Goal: Task Accomplishment & Management: Complete application form

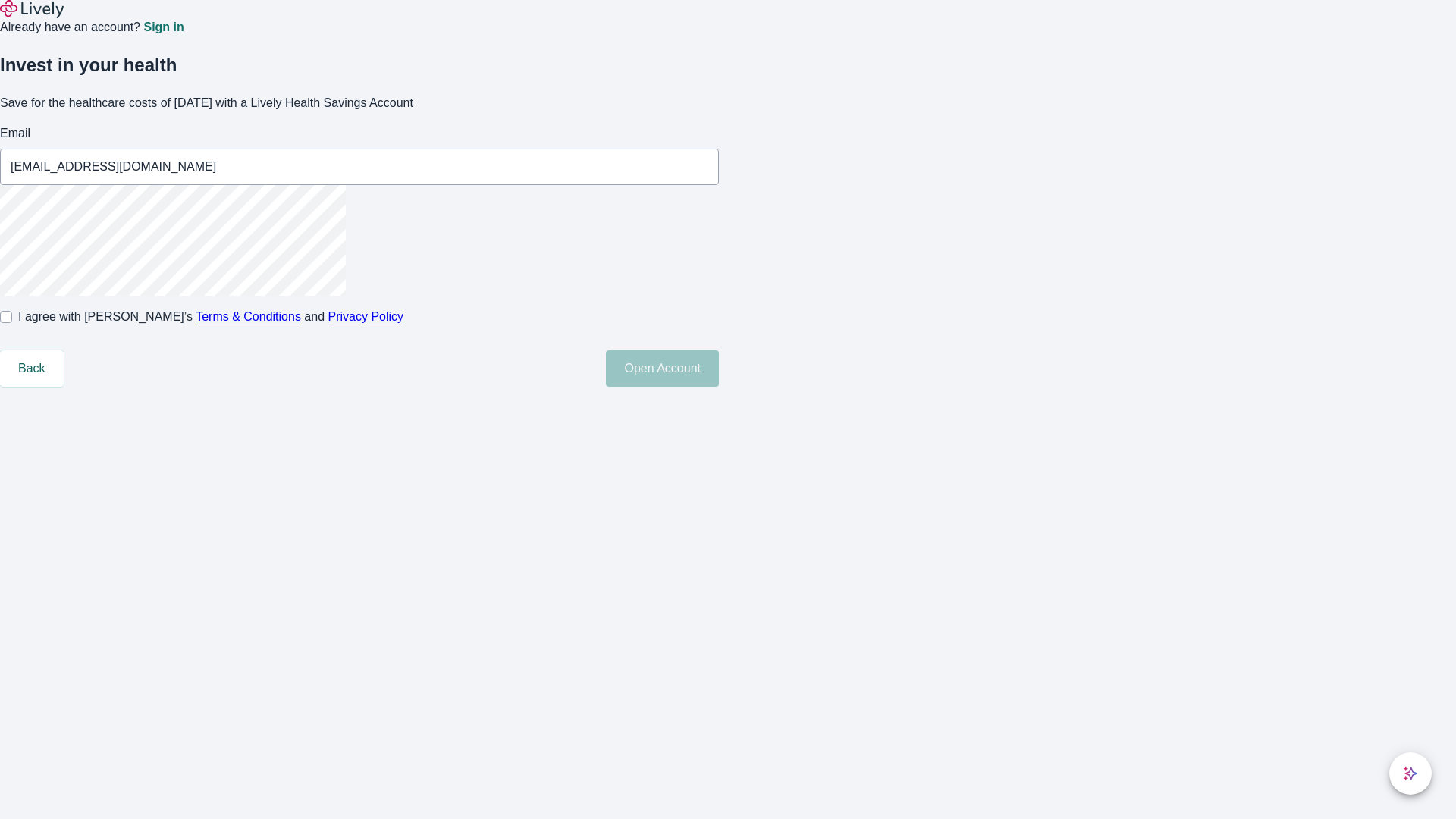
click at [12, 323] on input "I agree with Lively’s Terms & Conditions and Privacy Policy" at bounding box center [6, 317] width 12 height 12
checkbox input "true"
click at [719, 387] on button "Open Account" at bounding box center [662, 368] width 113 height 36
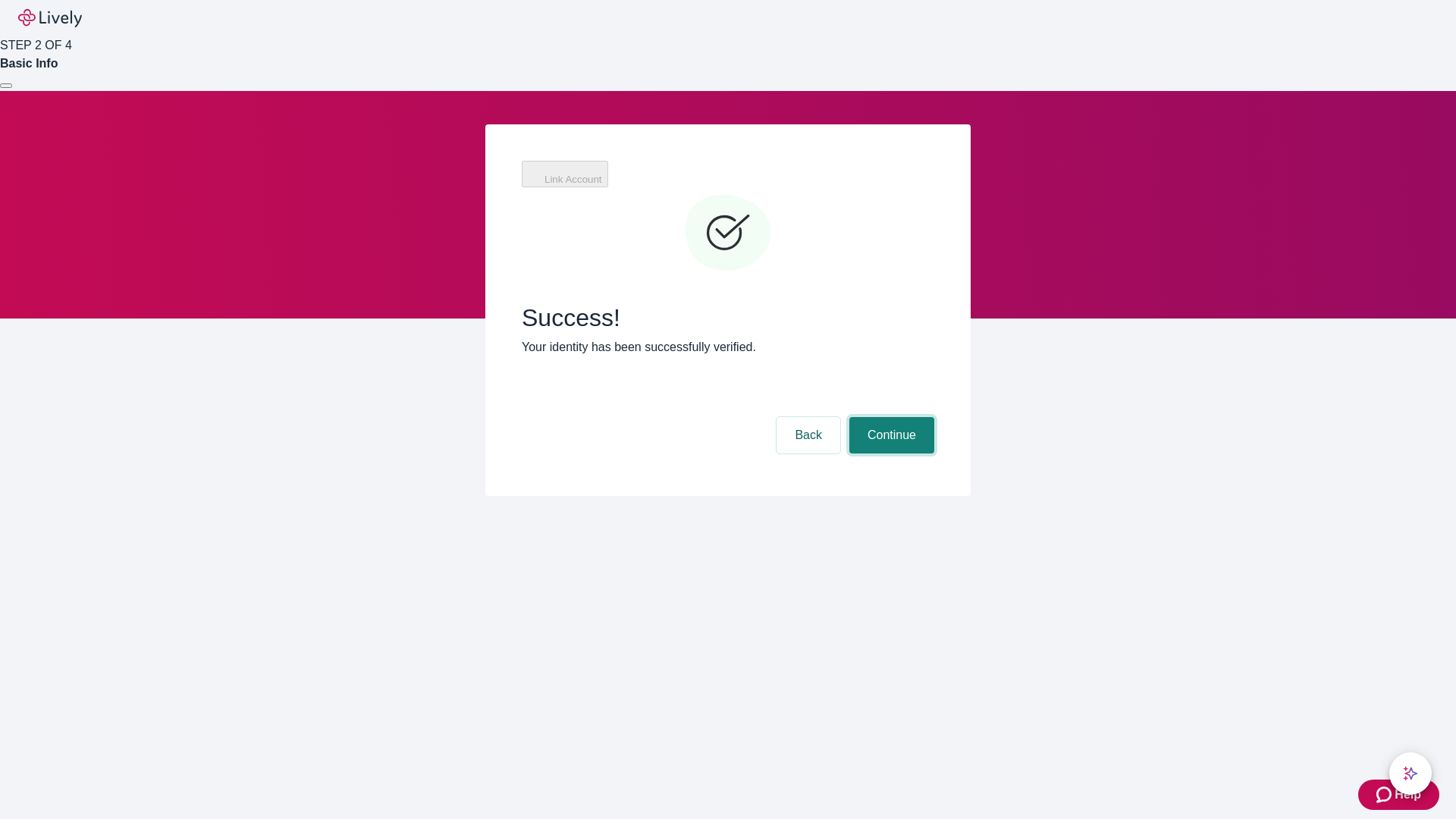
click at [890, 417] on button "Continue" at bounding box center [892, 435] width 85 height 36
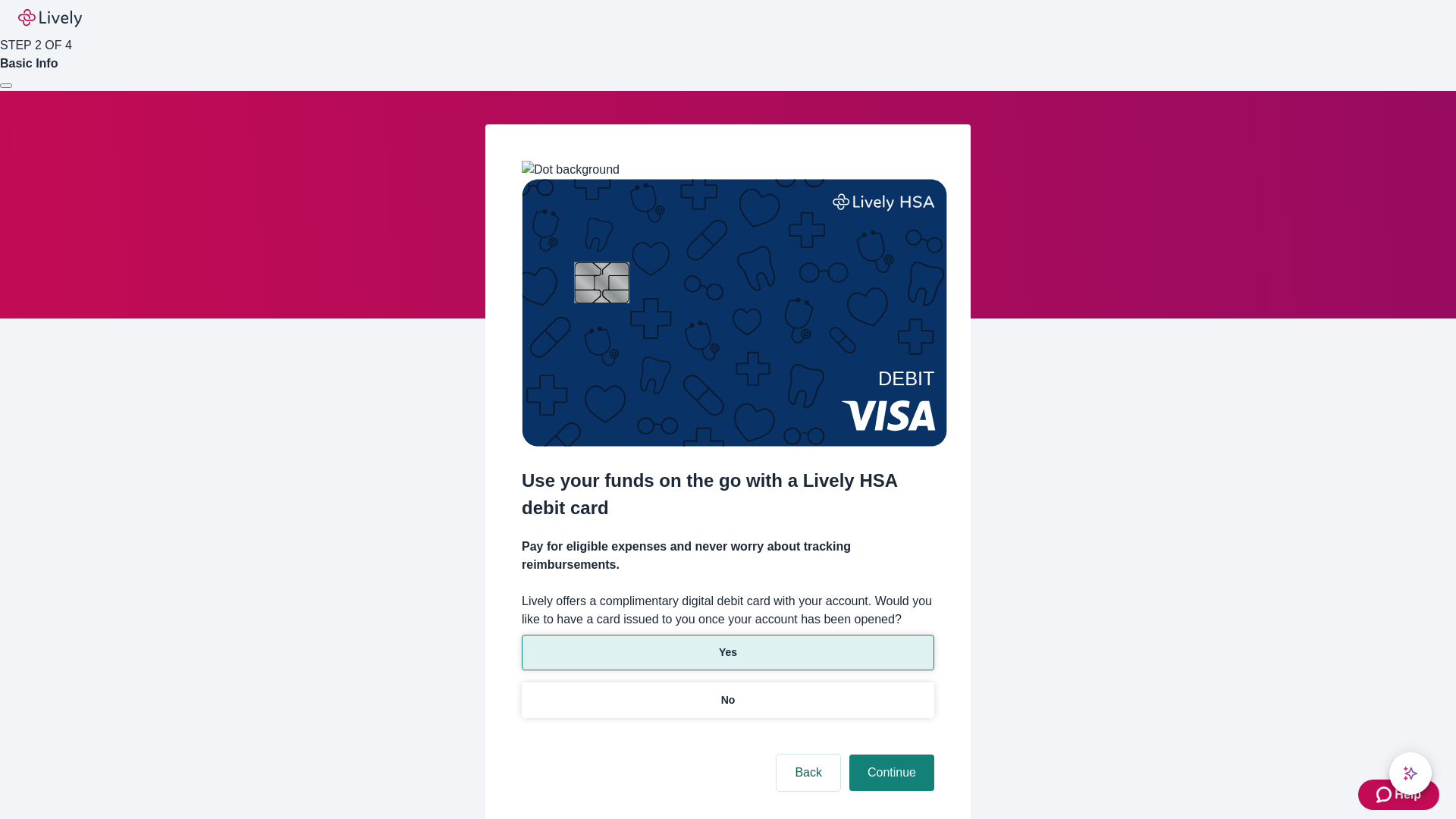
click at [728, 644] on p "Yes" at bounding box center [728, 652] width 19 height 16
click at [890, 755] on button "Continue" at bounding box center [892, 772] width 85 height 36
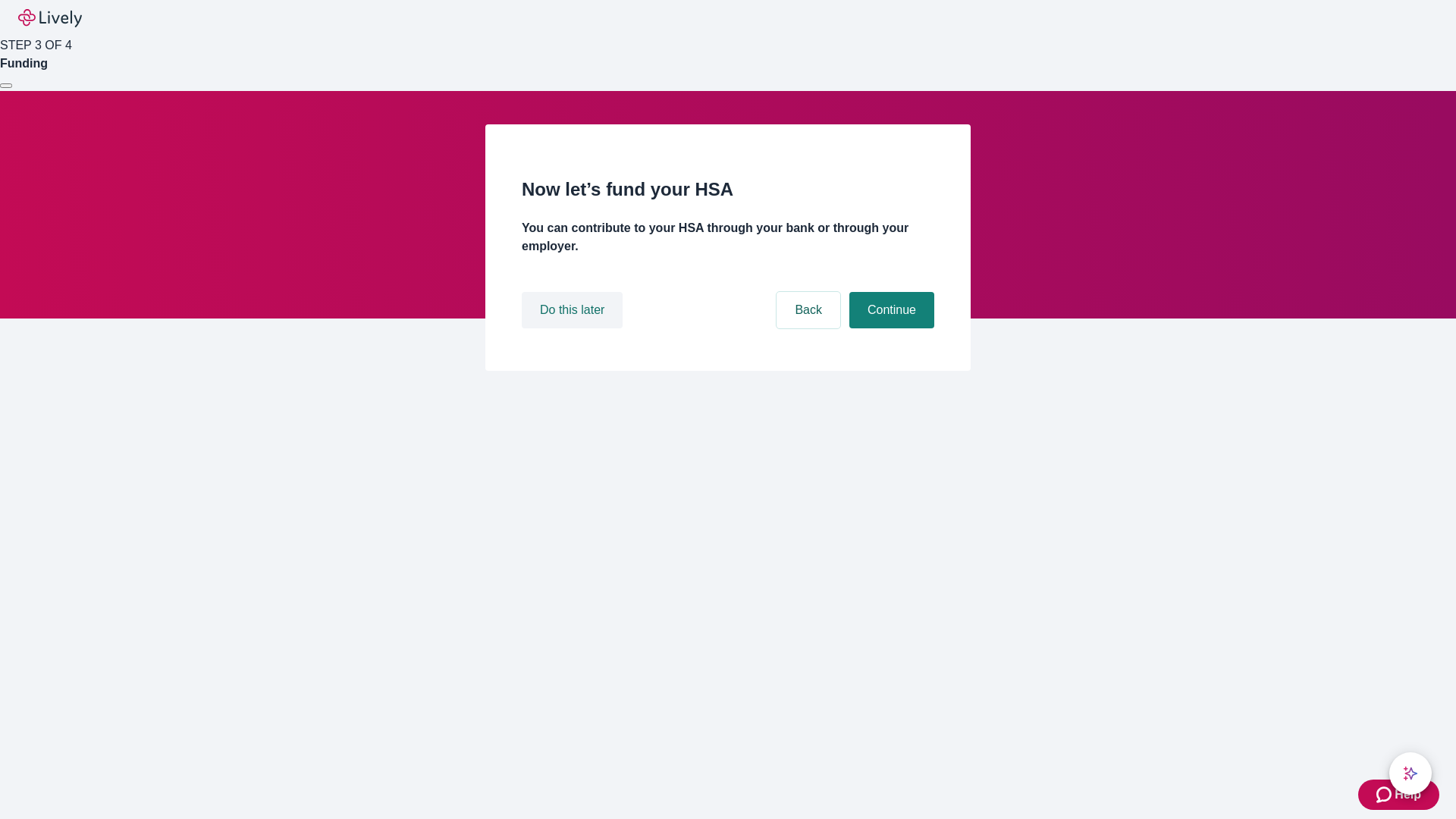
click at [574, 328] on button "Do this later" at bounding box center [572, 309] width 101 height 36
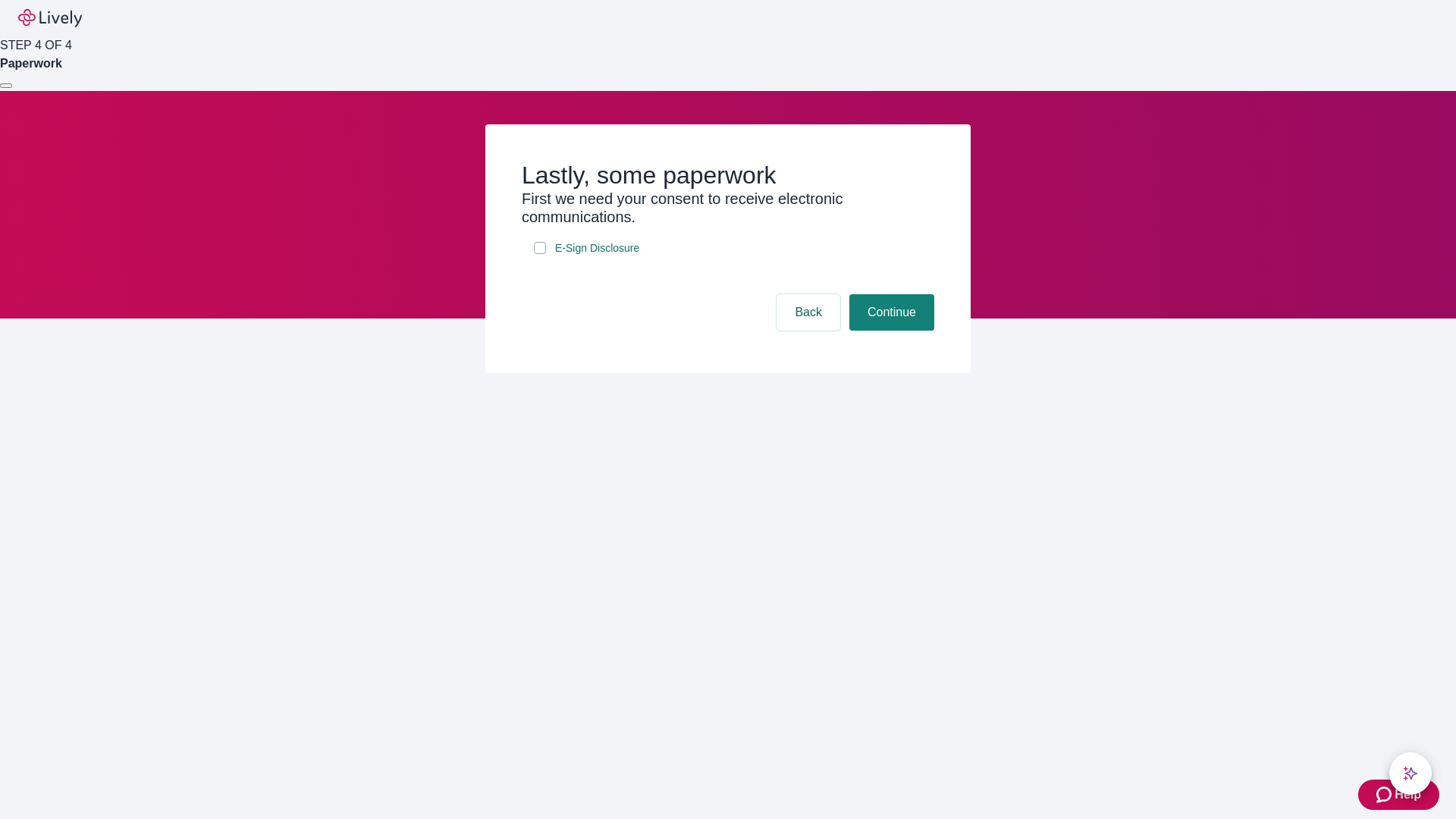
click at [540, 254] on input "E-Sign Disclosure" at bounding box center [540, 248] width 12 height 12
checkbox input "true"
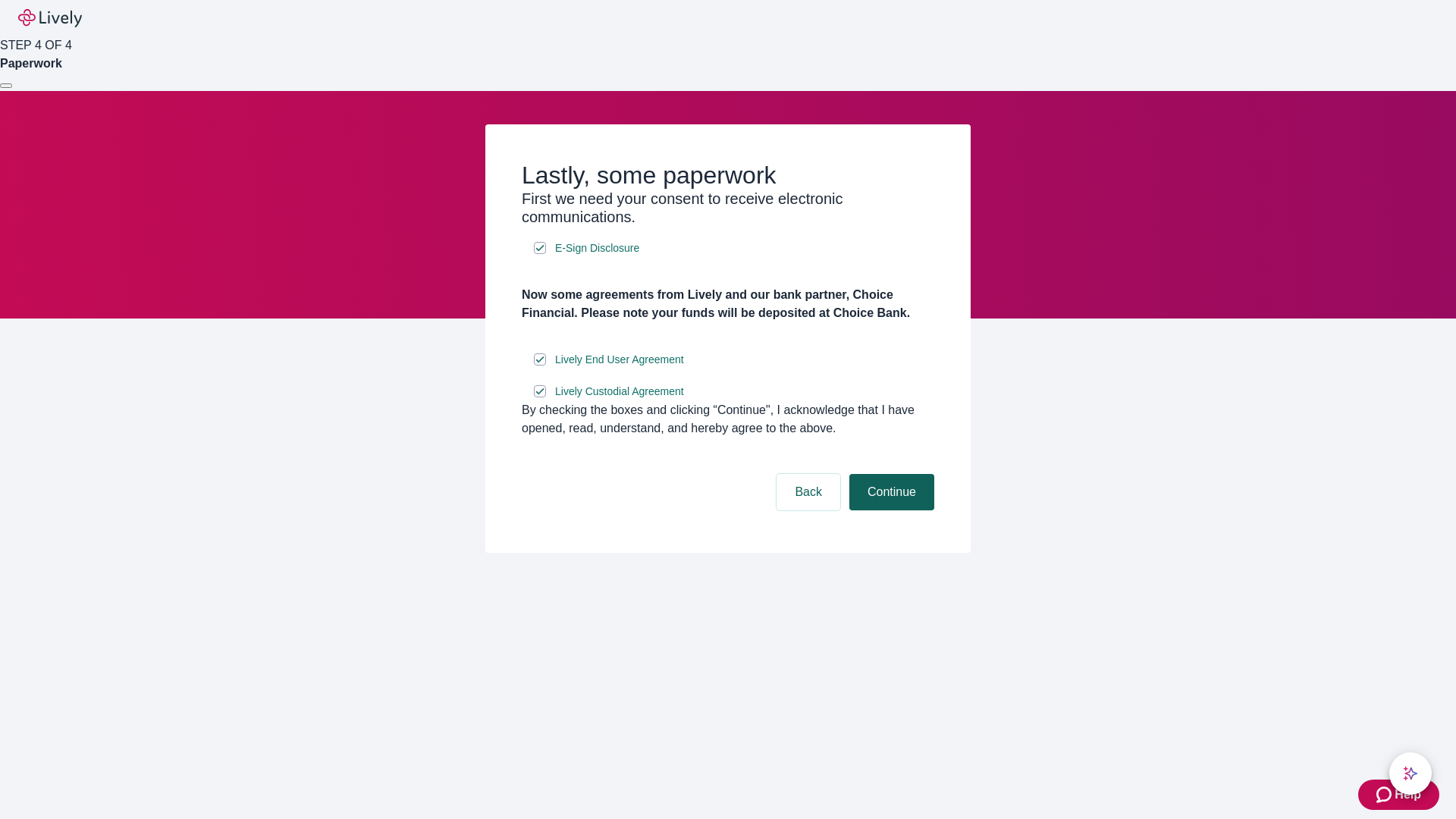
click at [890, 510] on button "Continue" at bounding box center [892, 491] width 85 height 36
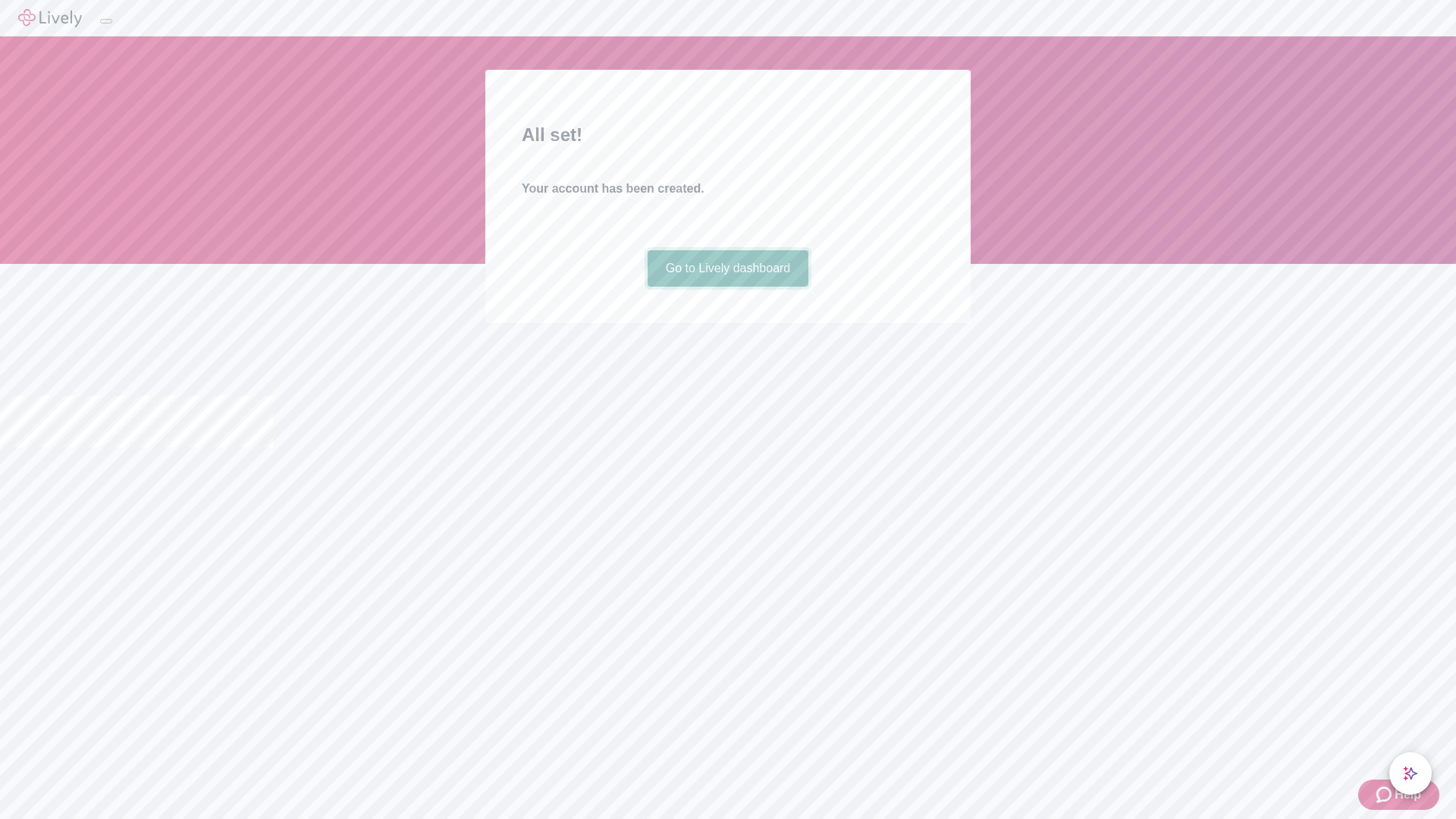
click at [728, 287] on link "Go to Lively dashboard" at bounding box center [728, 268] width 161 height 36
